Goal: Task Accomplishment & Management: Complete application form

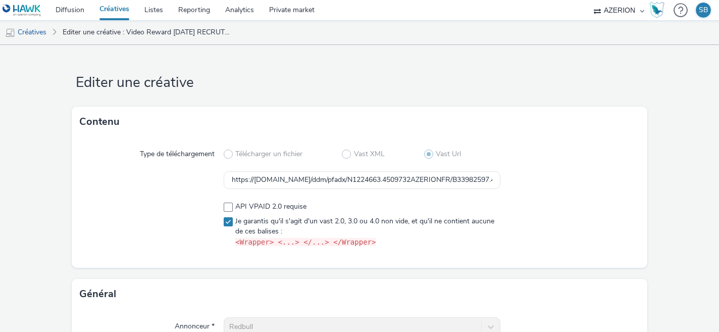
click at [112, 11] on link "Créatives" at bounding box center [114, 10] width 45 height 20
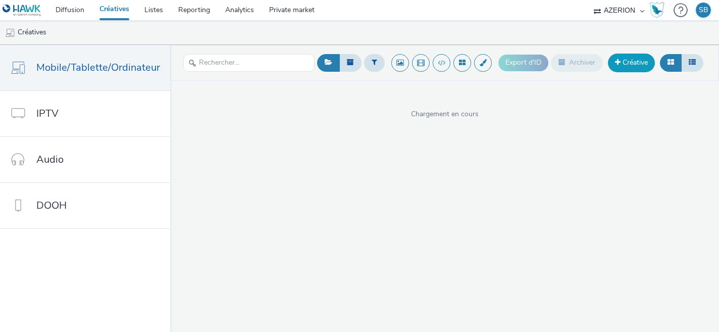
click at [611, 62] on link "Créative" at bounding box center [631, 63] width 47 height 18
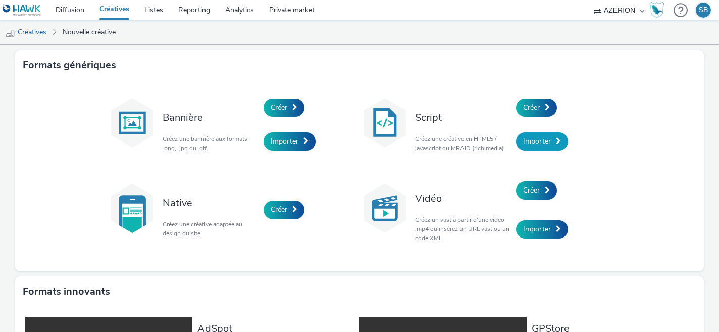
click at [546, 139] on span "Importer" at bounding box center [537, 141] width 28 height 10
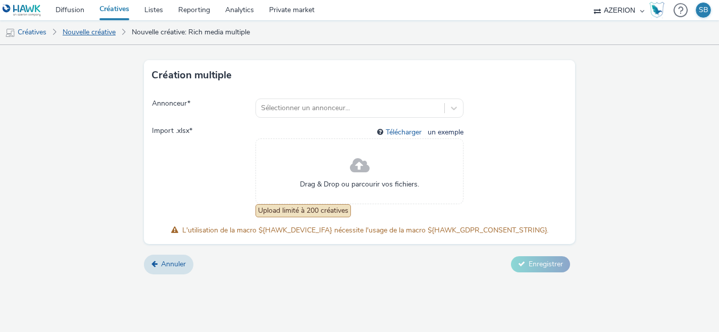
click at [107, 31] on link "Nouvelle créative" at bounding box center [89, 32] width 63 height 24
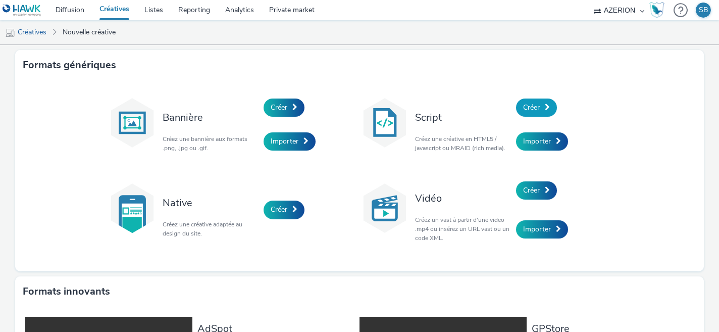
click at [545, 109] on span at bounding box center [547, 107] width 5 height 7
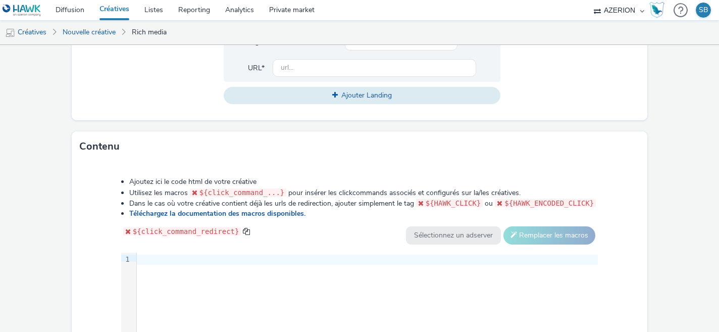
scroll to position [534, 0]
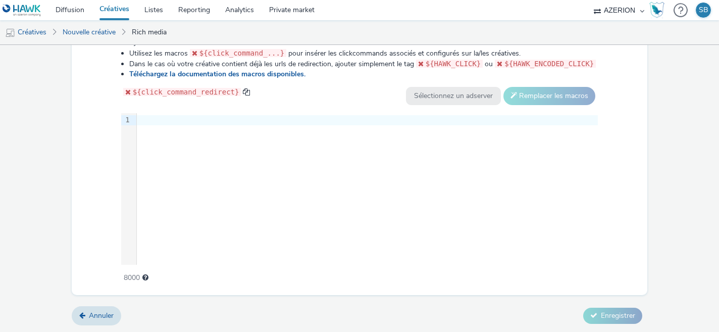
click at [242, 118] on div at bounding box center [367, 120] width 461 height 10
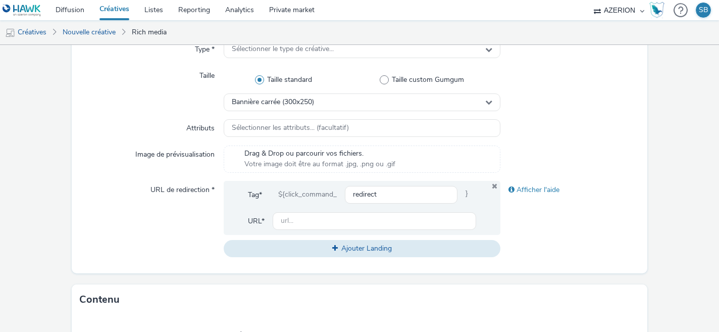
scroll to position [236, 0]
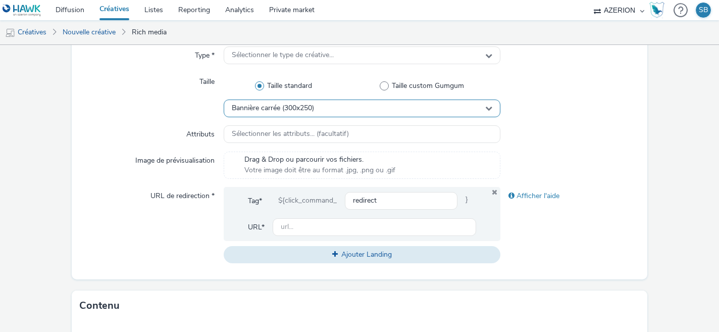
click at [307, 111] on span "Bannière carrée (300x250)" at bounding box center [273, 108] width 82 height 9
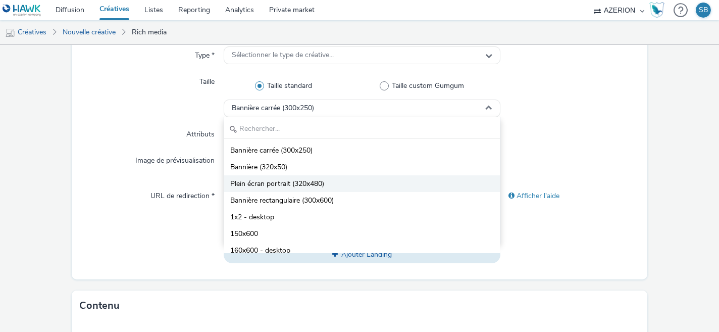
click at [306, 190] on li "Plein écran portrait (320x480)" at bounding box center [362, 183] width 276 height 17
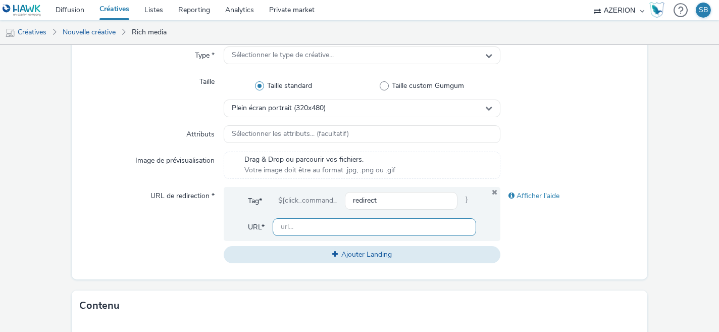
click at [297, 227] on input "text" at bounding box center [375, 227] width 204 height 18
paste input "[URL][DOMAIN_NAME]"
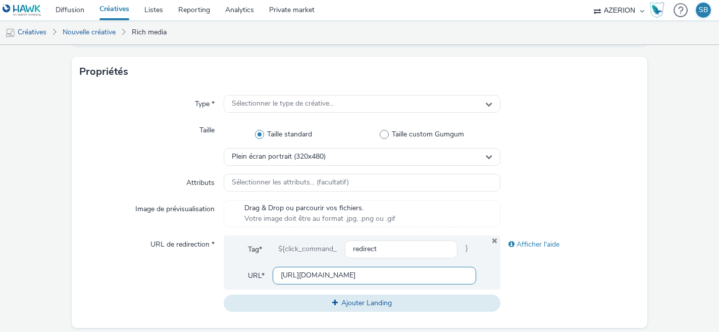
scroll to position [176, 0]
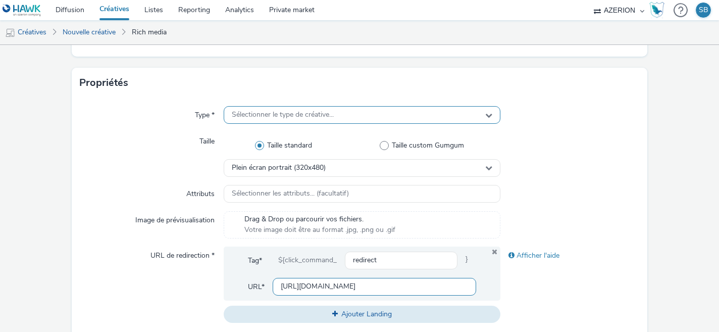
type input "[URL][DOMAIN_NAME]"
click at [320, 116] on span "Sélectionner le type de créative..." at bounding box center [283, 115] width 102 height 9
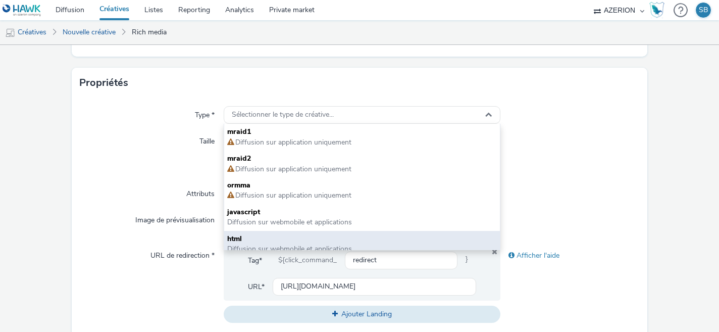
click at [251, 234] on span "html" at bounding box center [362, 239] width 270 height 10
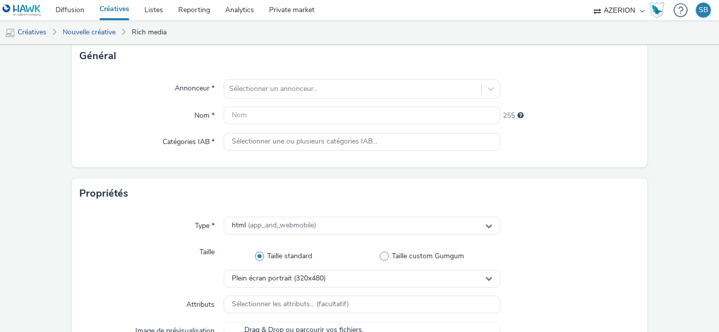
scroll to position [65, 0]
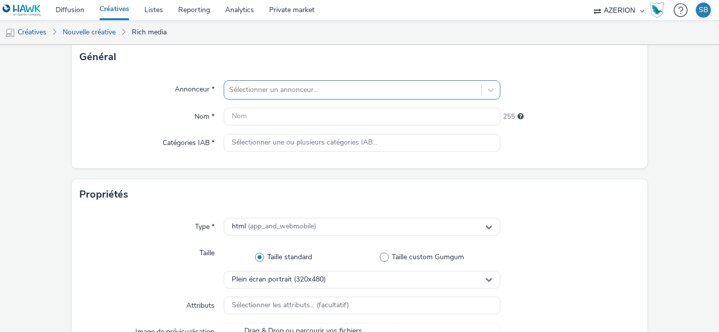
click at [299, 87] on div at bounding box center [352, 90] width 247 height 12
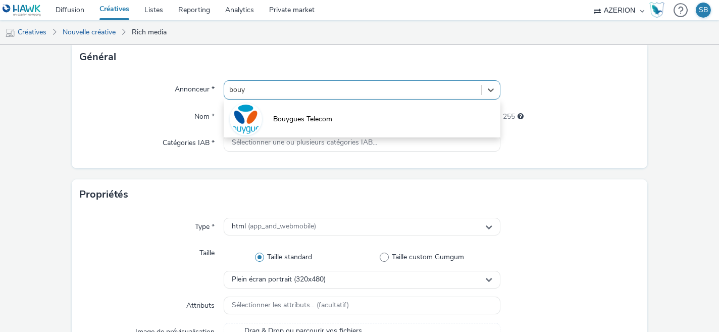
type input "bouyg"
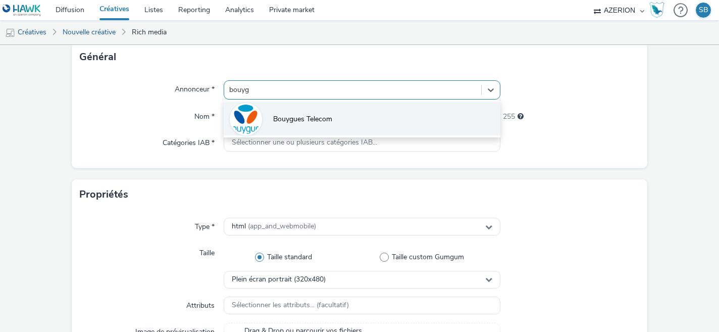
click at [344, 116] on li "Bouygues Telecom" at bounding box center [362, 119] width 277 height 34
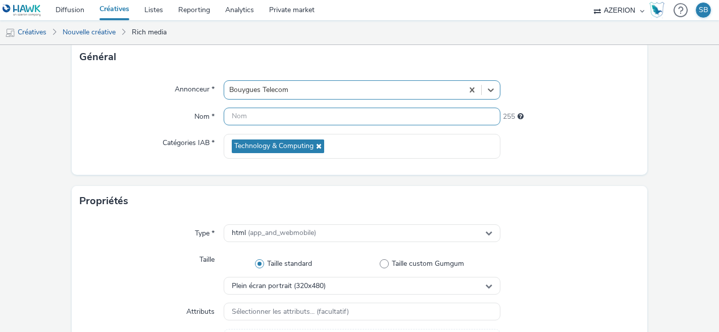
click at [344, 116] on input "text" at bounding box center [362, 117] width 277 height 18
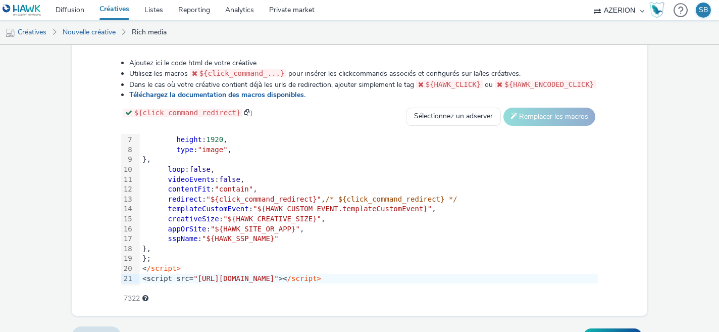
scroll to position [540, 0]
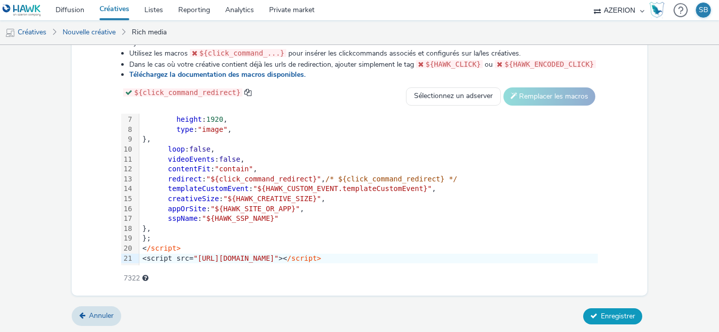
type input "Bouygues Immo Inter Avallon"
click at [598, 310] on button "Enregistrer" at bounding box center [612, 316] width 59 height 16
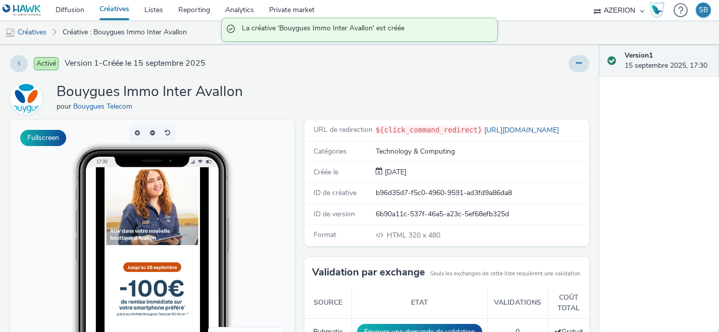
click at [115, 11] on link "Créatives" at bounding box center [114, 10] width 45 height 20
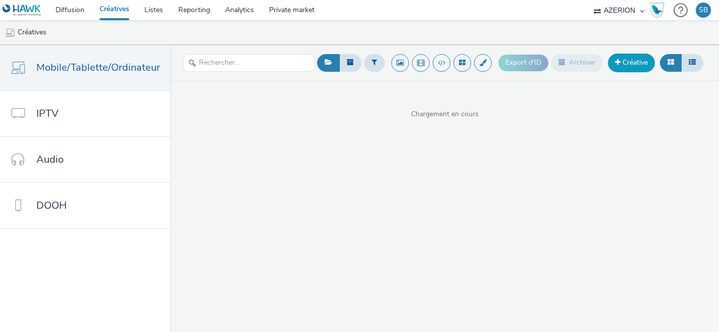
click at [620, 65] on link "Créative" at bounding box center [631, 63] width 47 height 18
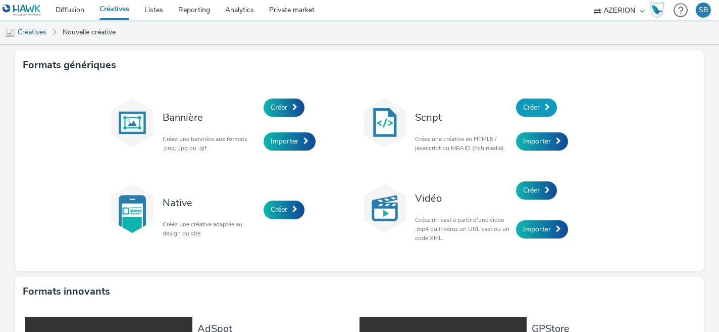
click at [530, 106] on span "Créer" at bounding box center [531, 108] width 17 height 10
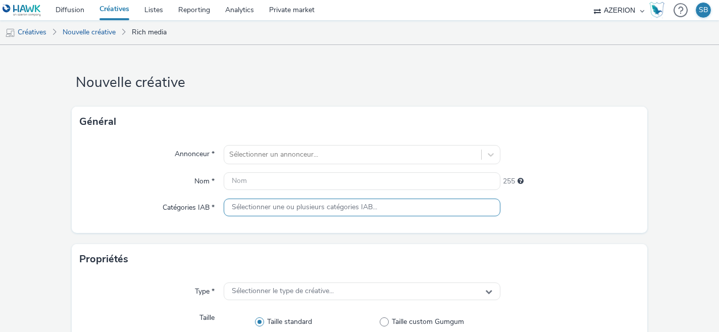
scroll to position [534, 0]
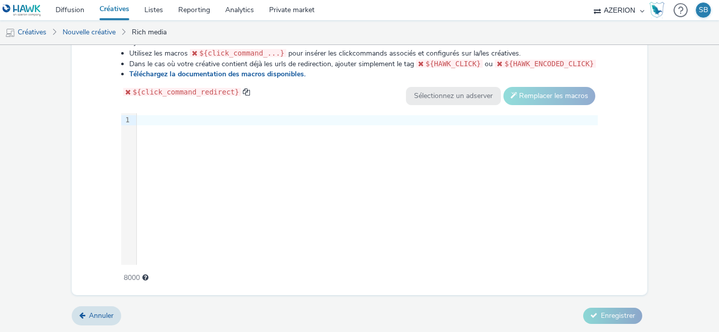
click at [298, 178] on div "9 1 ›" at bounding box center [359, 189] width 477 height 152
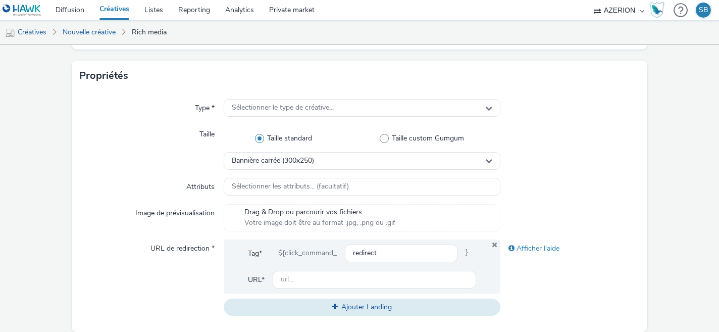
scroll to position [183, 0]
click at [299, 278] on input "text" at bounding box center [375, 280] width 204 height 18
paste input "[URL][DOMAIN_NAME]"
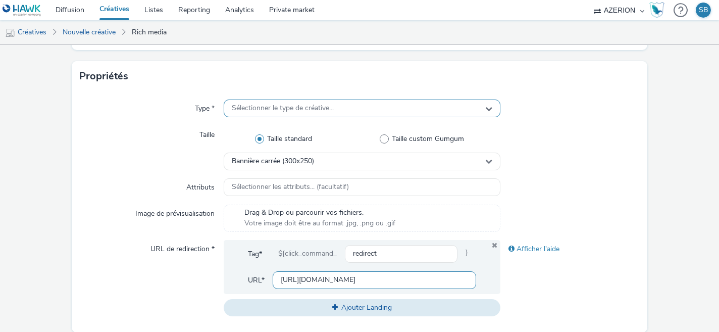
type input "[URL][DOMAIN_NAME]"
click at [335, 112] on div "Sélectionner le type de créative..." at bounding box center [362, 108] width 277 height 18
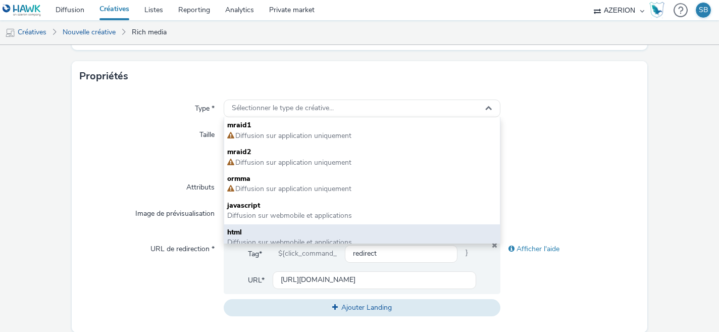
click at [299, 229] on span "html" at bounding box center [362, 232] width 270 height 10
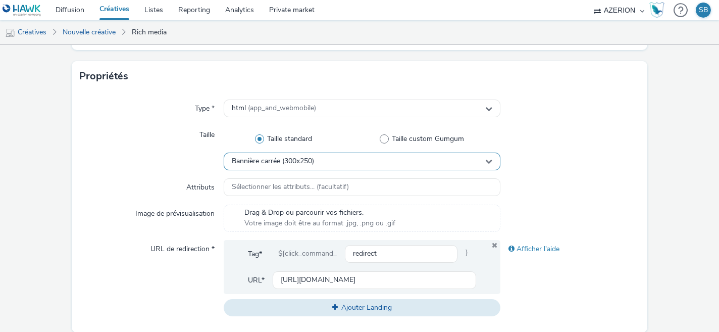
click at [337, 162] on div "Bannière carrée (300x250)" at bounding box center [362, 162] width 277 height 18
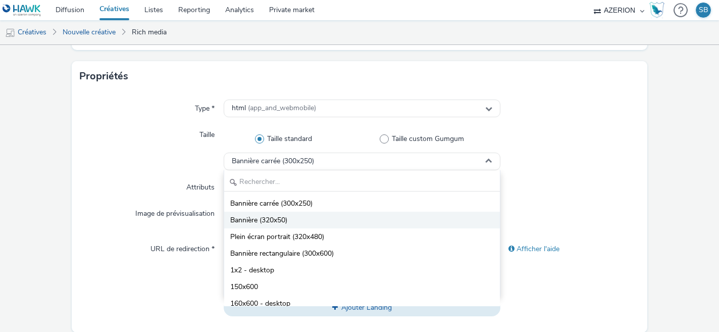
click at [299, 221] on li "Bannière (320x50)" at bounding box center [362, 220] width 276 height 17
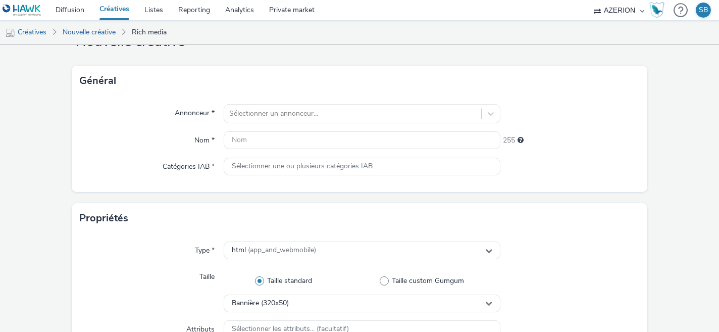
scroll to position [0, 0]
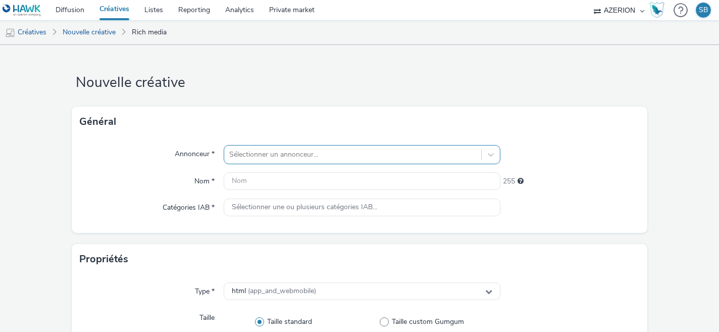
click at [269, 160] on div "Sélectionner un annonceur..." at bounding box center [362, 154] width 277 height 19
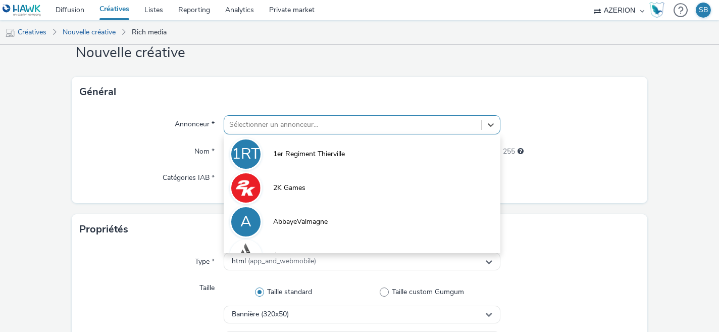
scroll to position [33, 0]
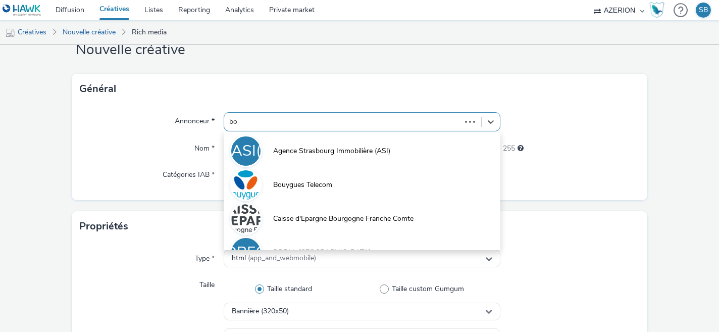
type input "bou"
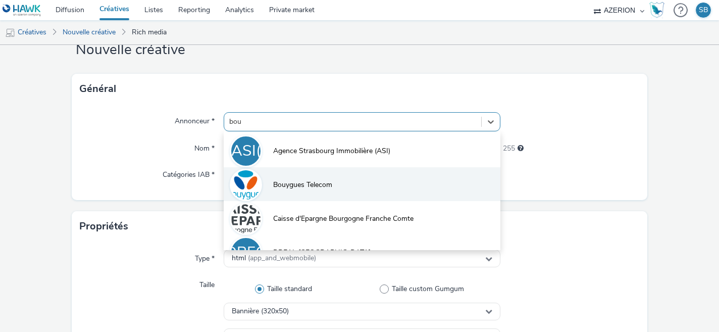
click at [325, 183] on span "Bouygues Telecom" at bounding box center [302, 185] width 59 height 10
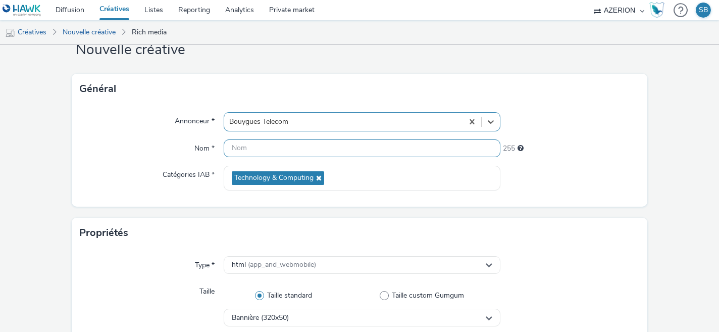
click at [296, 155] on input "text" at bounding box center [362, 148] width 277 height 18
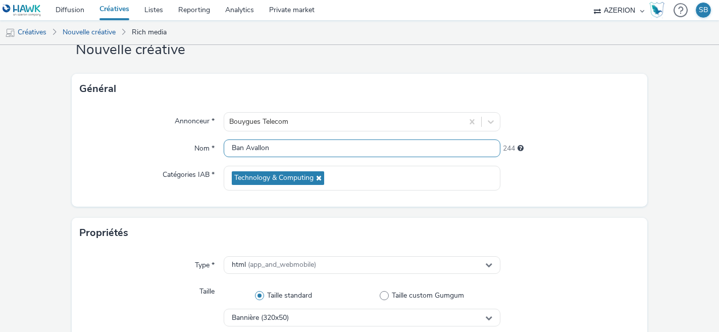
type input "Ban Avallon"
click at [122, 136] on div "Annonceur * Bouygues Telecom Nom * Ban Avallon 244 Catégories IAB * Technology …" at bounding box center [359, 155] width 575 height 103
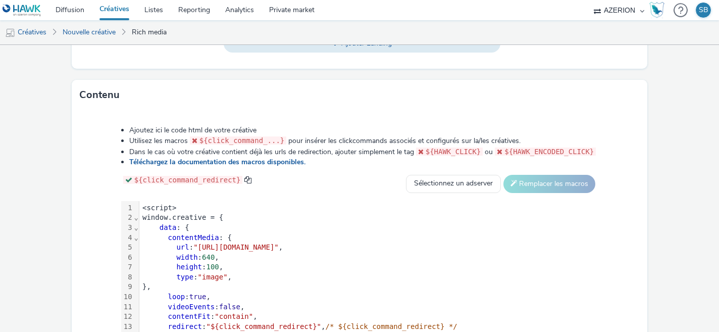
scroll to position [540, 0]
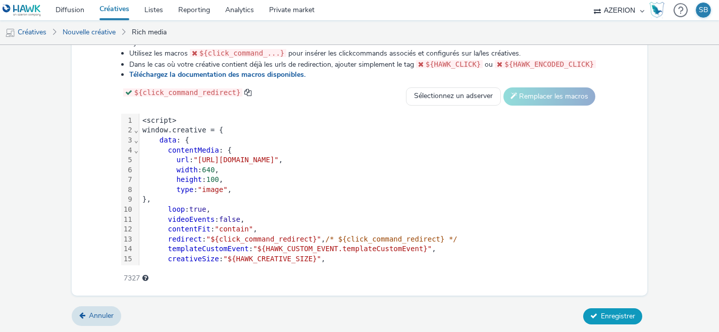
click at [607, 318] on span "Enregistrer" at bounding box center [618, 316] width 34 height 10
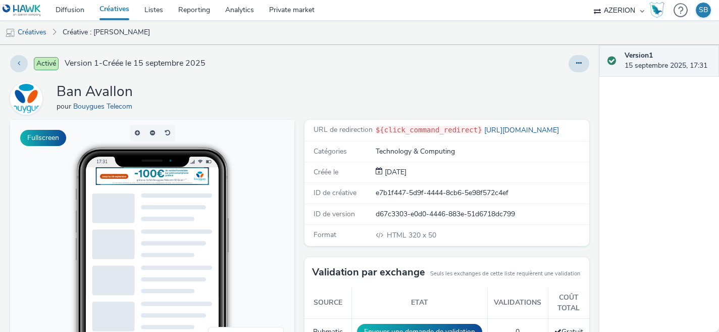
click at [117, 15] on link "Créatives" at bounding box center [114, 10] width 45 height 20
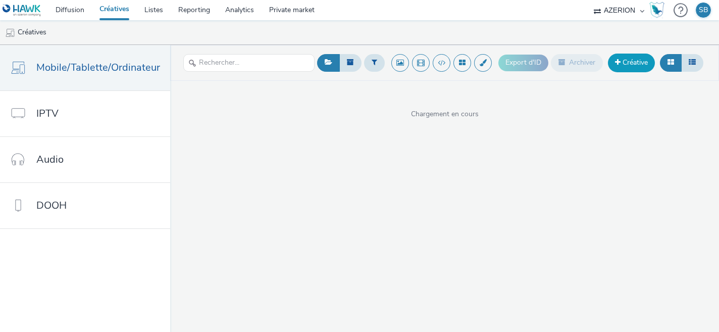
click at [632, 63] on link "Créative" at bounding box center [631, 63] width 47 height 18
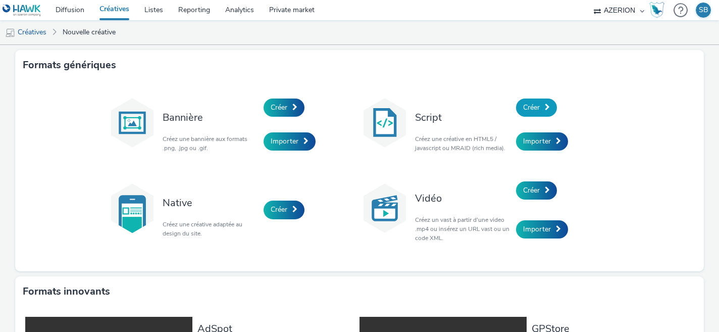
click at [539, 104] on span "Créer" at bounding box center [531, 108] width 17 height 10
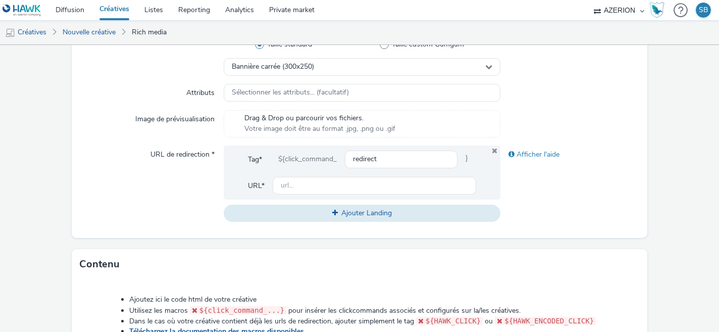
scroll to position [534, 0]
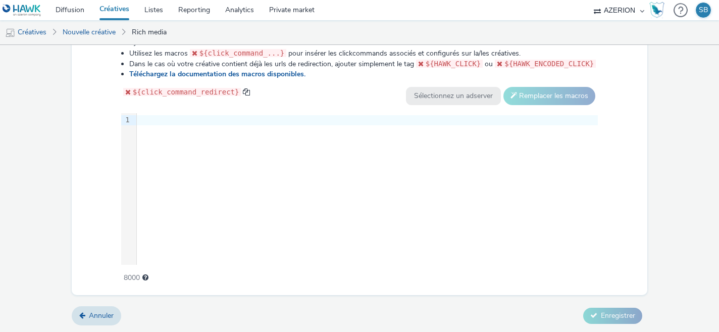
click at [303, 118] on div at bounding box center [367, 120] width 461 height 10
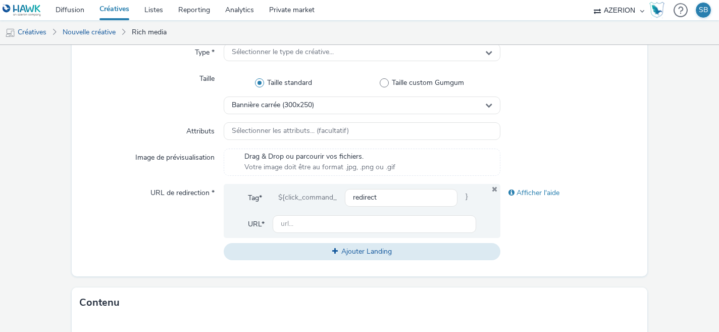
scroll to position [235, 0]
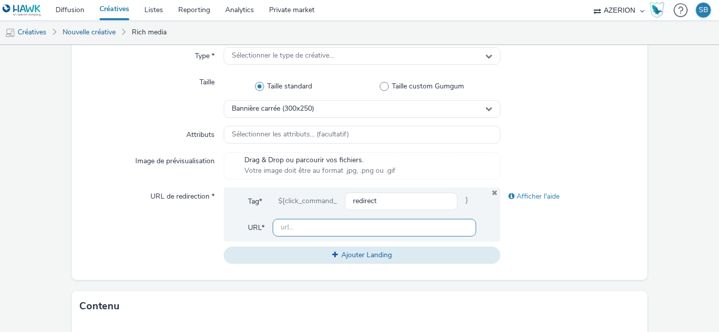
click at [289, 231] on input "text" at bounding box center [375, 228] width 204 height 18
paste input "[URL][DOMAIN_NAME]"
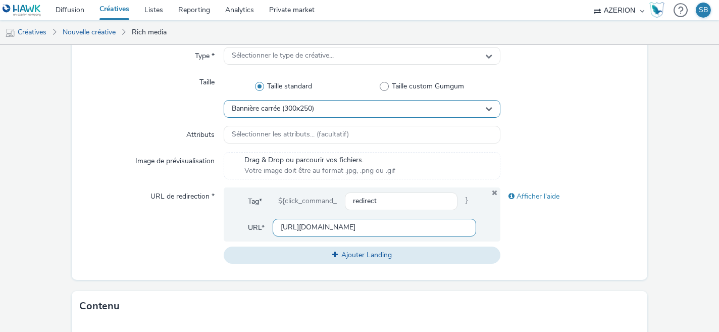
type input "[URL][DOMAIN_NAME]"
click at [255, 107] on span "Bannière carrée (300x250)" at bounding box center [273, 109] width 82 height 9
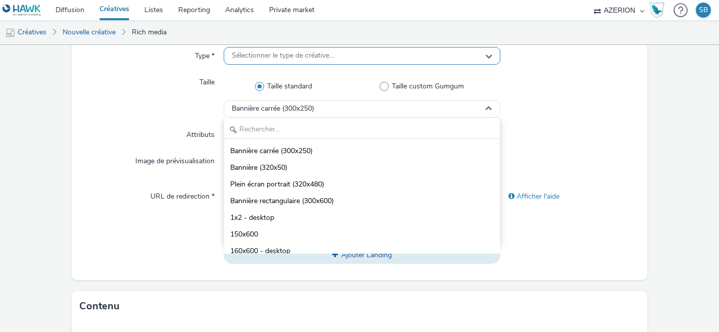
click at [277, 60] on span "Sélectionner le type de créative..." at bounding box center [283, 56] width 102 height 9
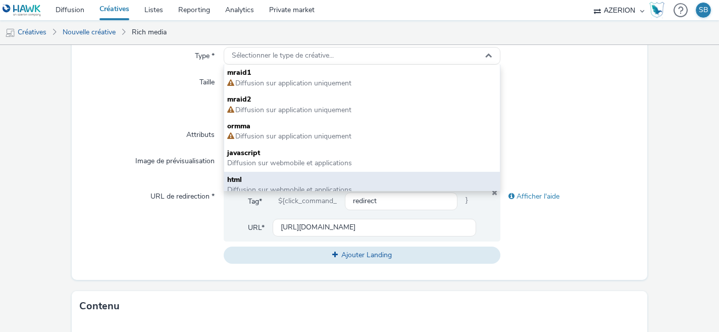
click at [256, 176] on span "html" at bounding box center [362, 180] width 270 height 10
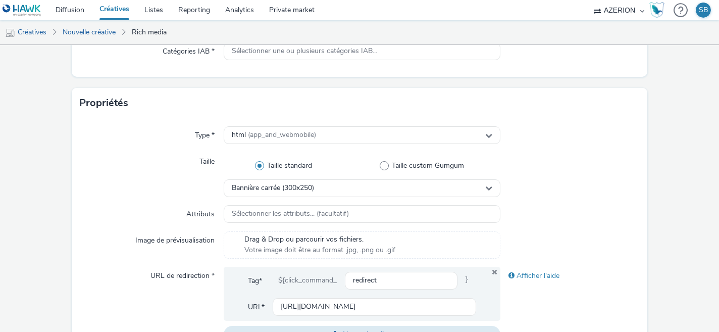
scroll to position [0, 0]
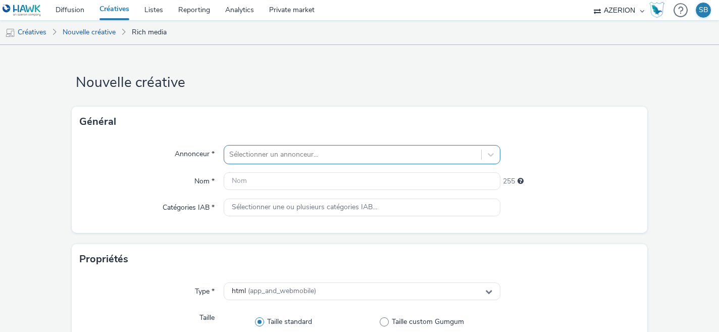
click at [265, 154] on div "Sélectionner un annonceur..." at bounding box center [362, 154] width 277 height 19
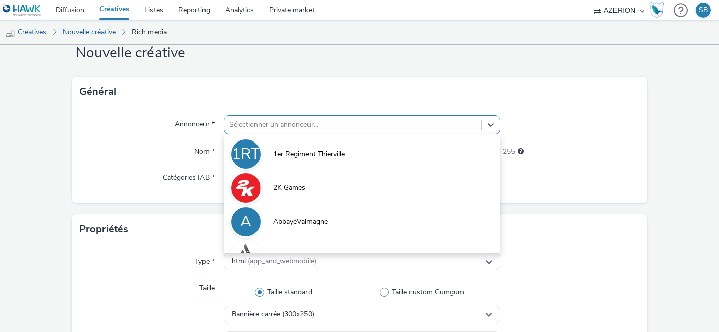
scroll to position [33, 0]
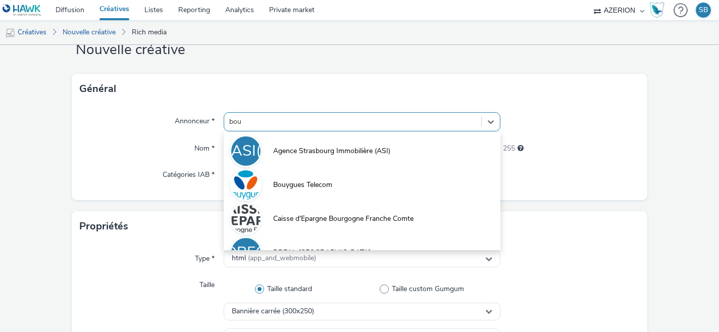
type input "bouy"
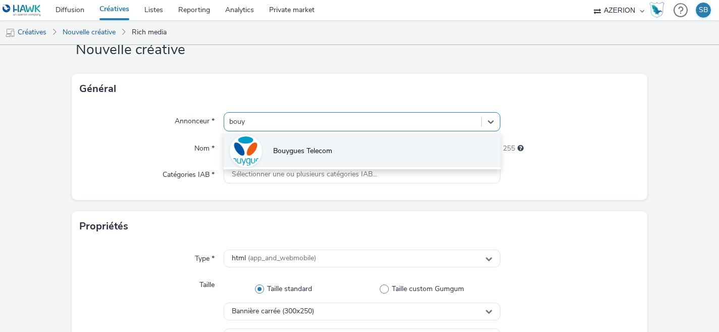
click at [292, 149] on span "Bouygues Telecom" at bounding box center [302, 151] width 59 height 10
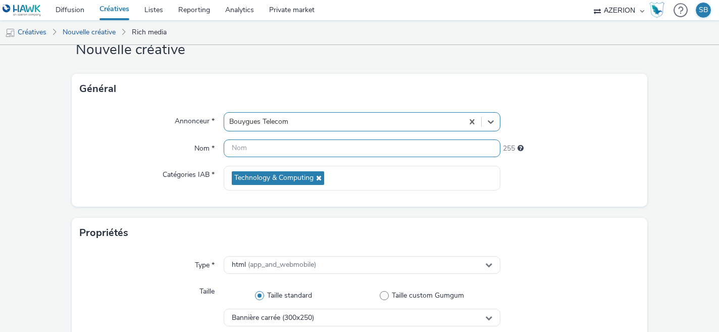
click at [292, 149] on input "text" at bounding box center [362, 148] width 277 height 18
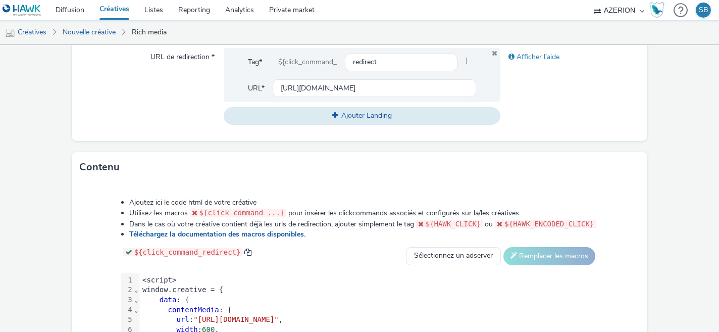
scroll to position [540, 0]
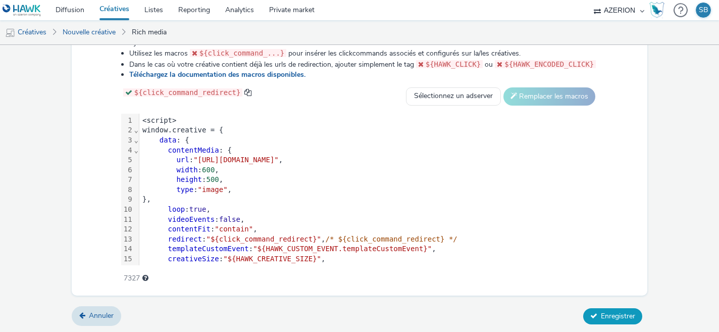
type input "MPU Avallon"
click at [595, 316] on icon at bounding box center [593, 315] width 7 height 7
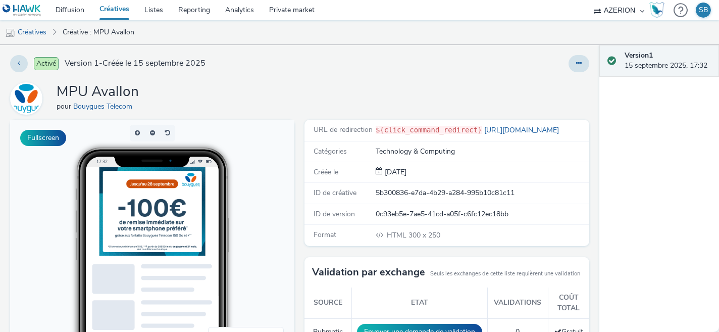
click at [109, 13] on link "Créatives" at bounding box center [114, 10] width 45 height 20
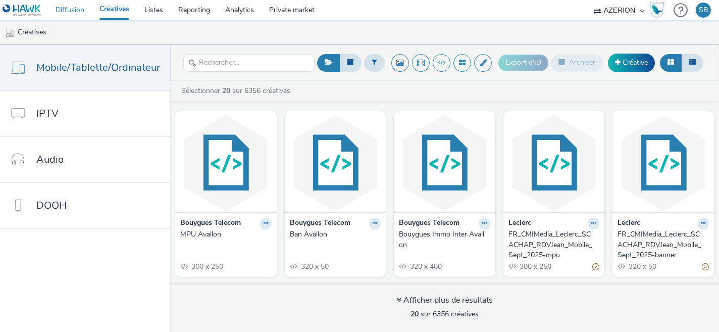
click at [61, 15] on link "Diffusion" at bounding box center [70, 10] width 44 height 20
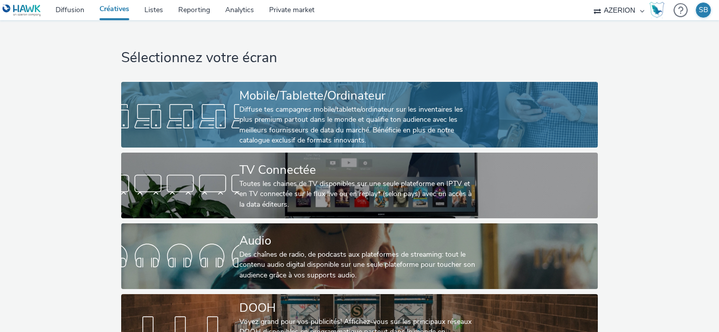
click at [233, 109] on div at bounding box center [180, 116] width 118 height 32
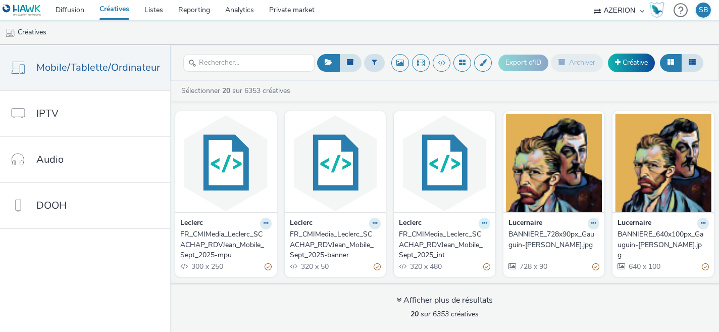
click at [486, 223] on button at bounding box center [485, 224] width 12 height 12
click at [465, 241] on link "Modifier" at bounding box center [453, 241] width 76 height 20
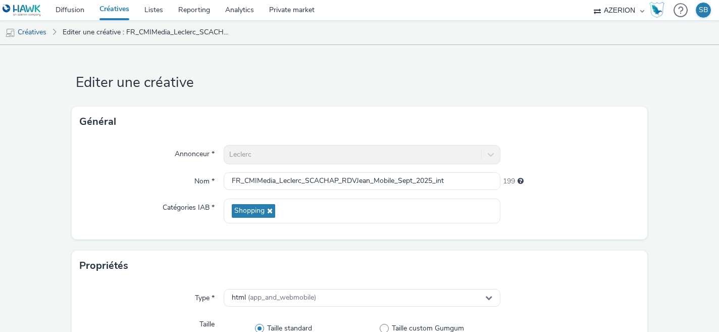
scroll to position [22, 0]
